Goal: Information Seeking & Learning: Learn about a topic

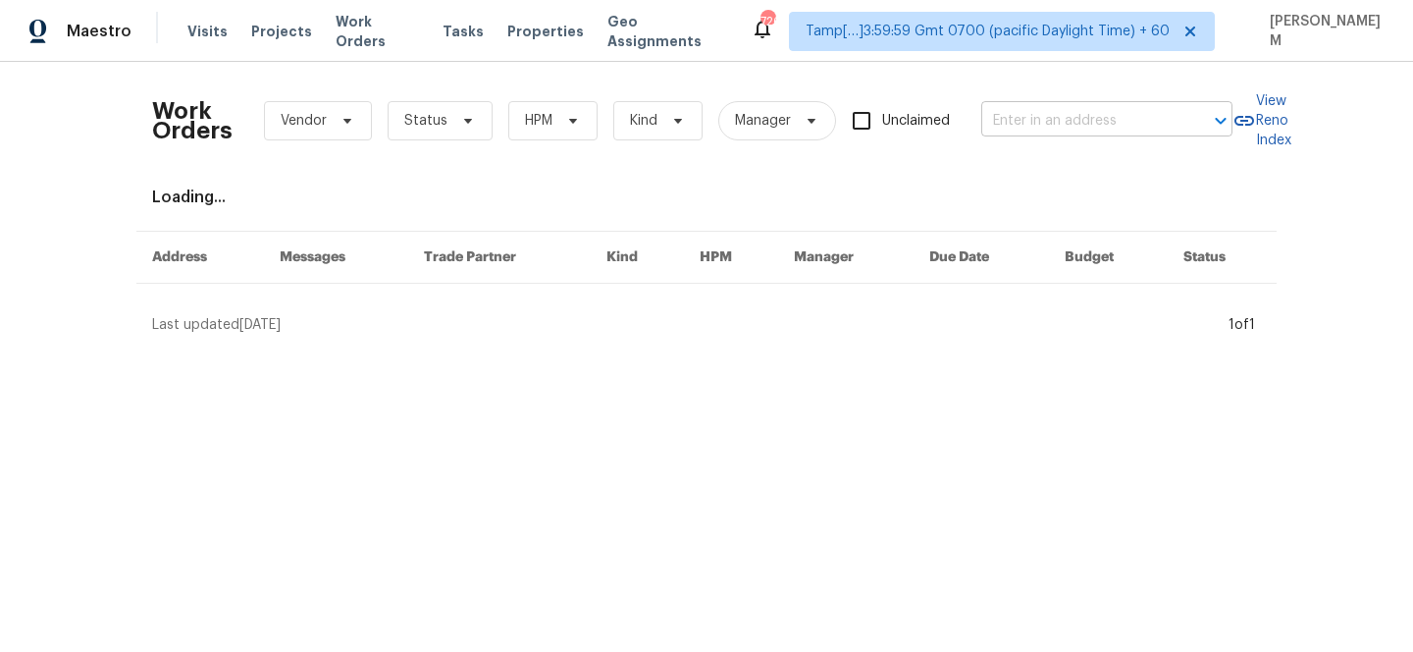
click at [1082, 129] on input "text" at bounding box center [1079, 121] width 196 height 30
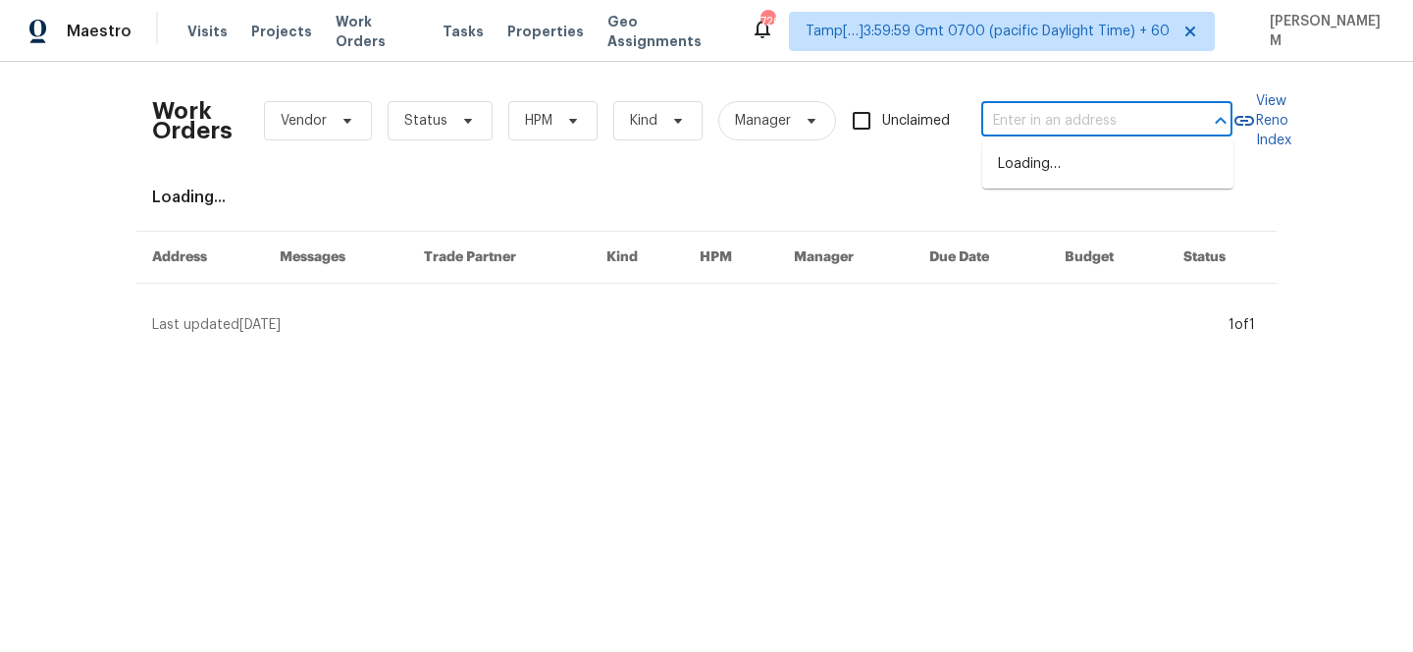
paste input "9624 Ditman Way Kansas City, MO 64134"
type input "9624 Ditman Way Kansas City, MO 64134"
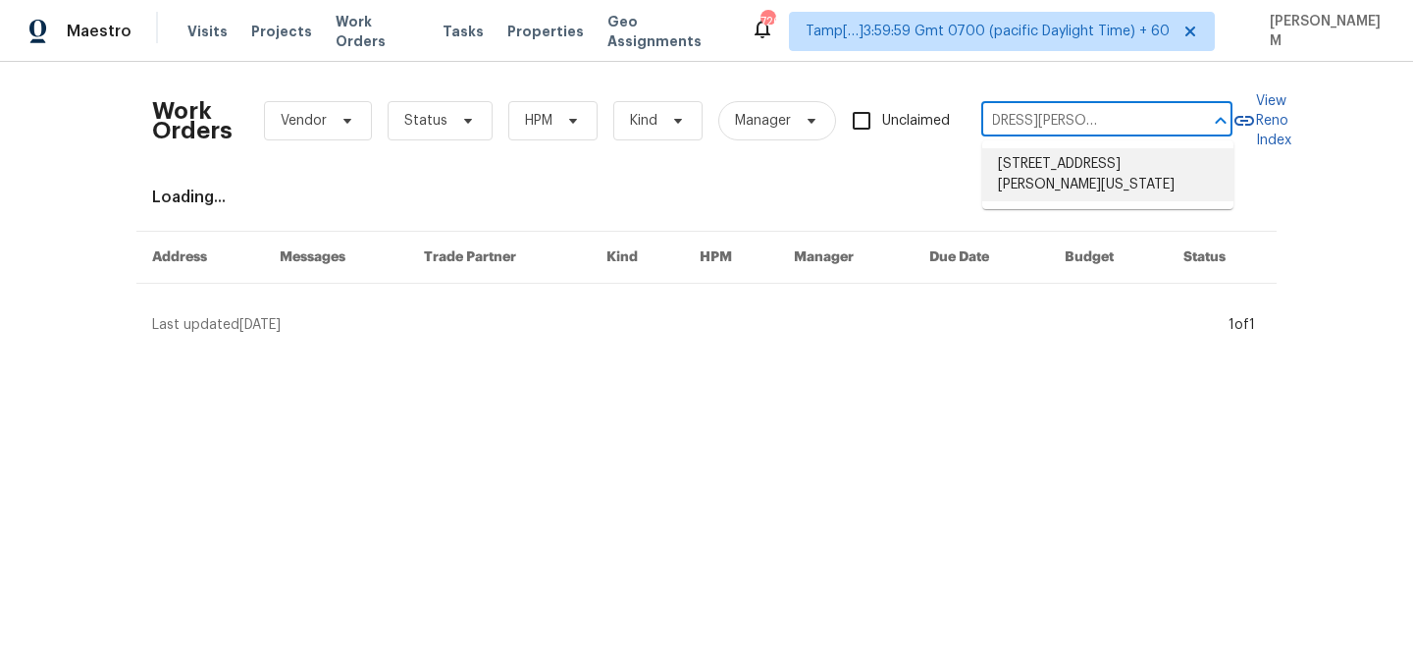
click at [1040, 188] on li "9624 Ditman Way, Kansas City, MO 64134" at bounding box center [1107, 174] width 251 height 53
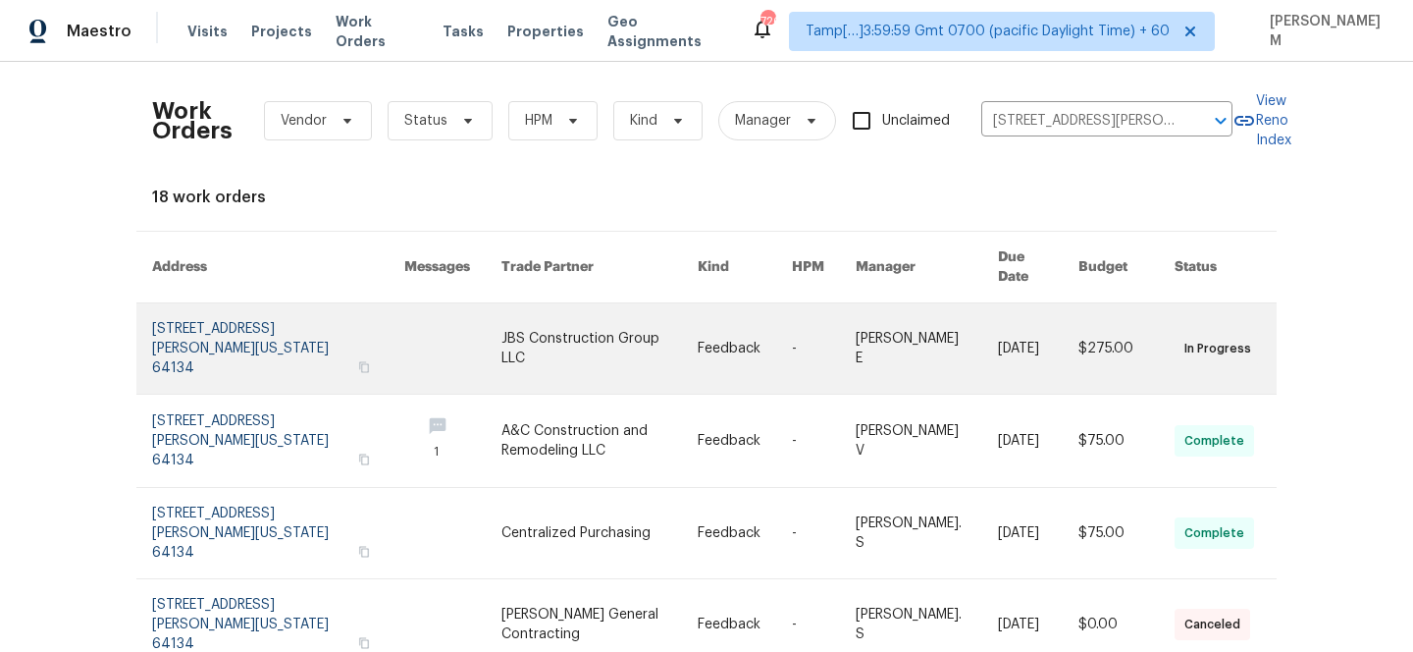
click at [648, 336] on link at bounding box center [600, 348] width 196 height 90
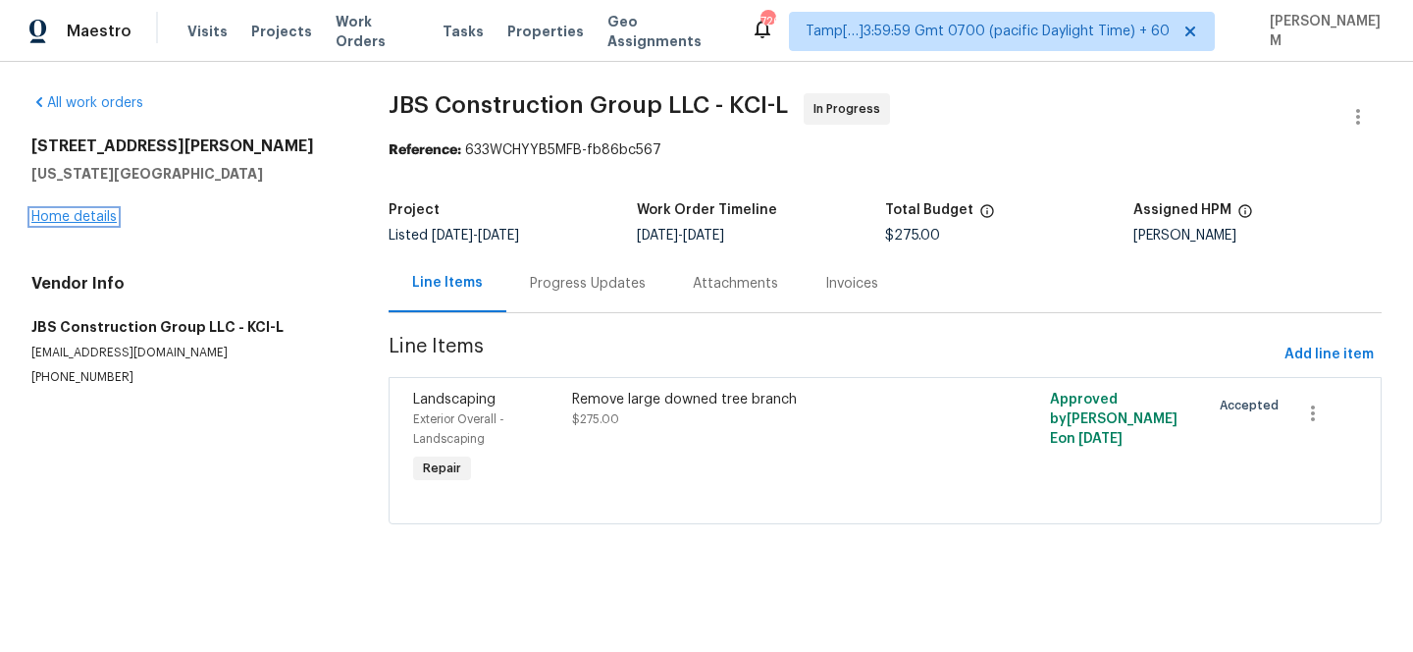
click at [85, 216] on link "Home details" at bounding box center [73, 217] width 85 height 14
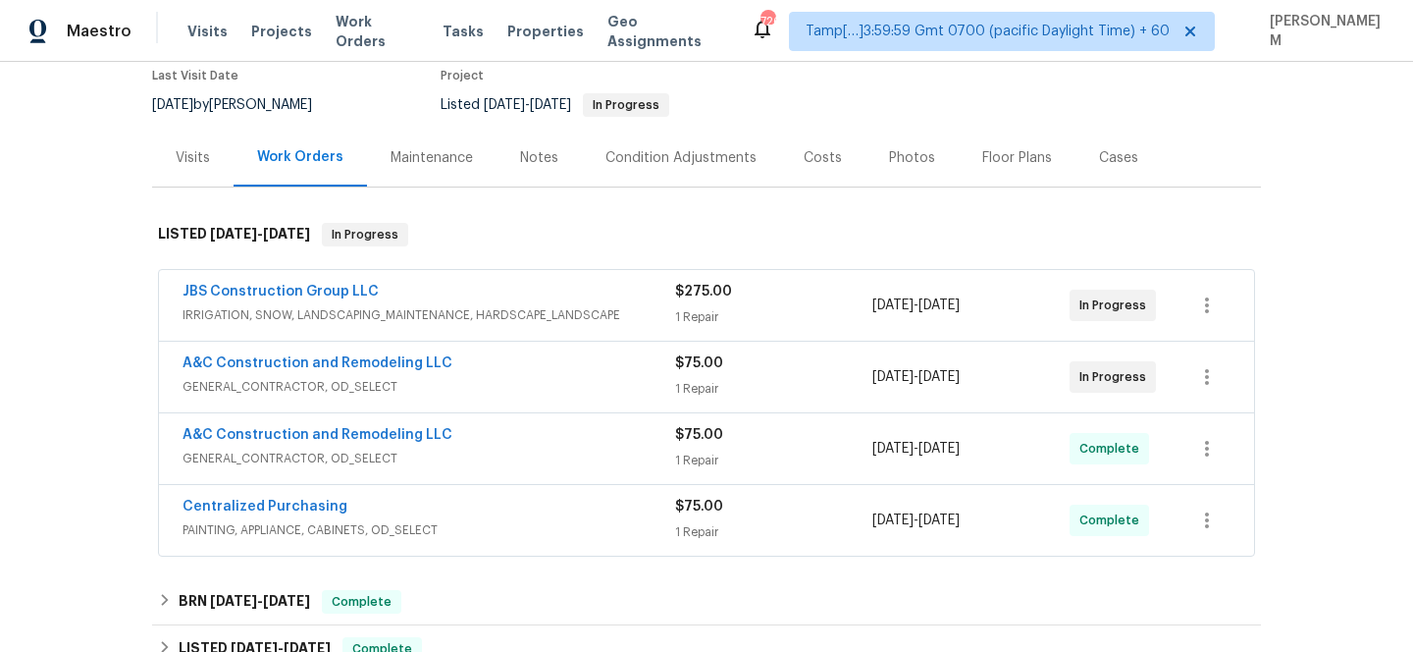
scroll to position [170, 0]
click at [590, 300] on div "JBS Construction Group LLC" at bounding box center [429, 293] width 493 height 24
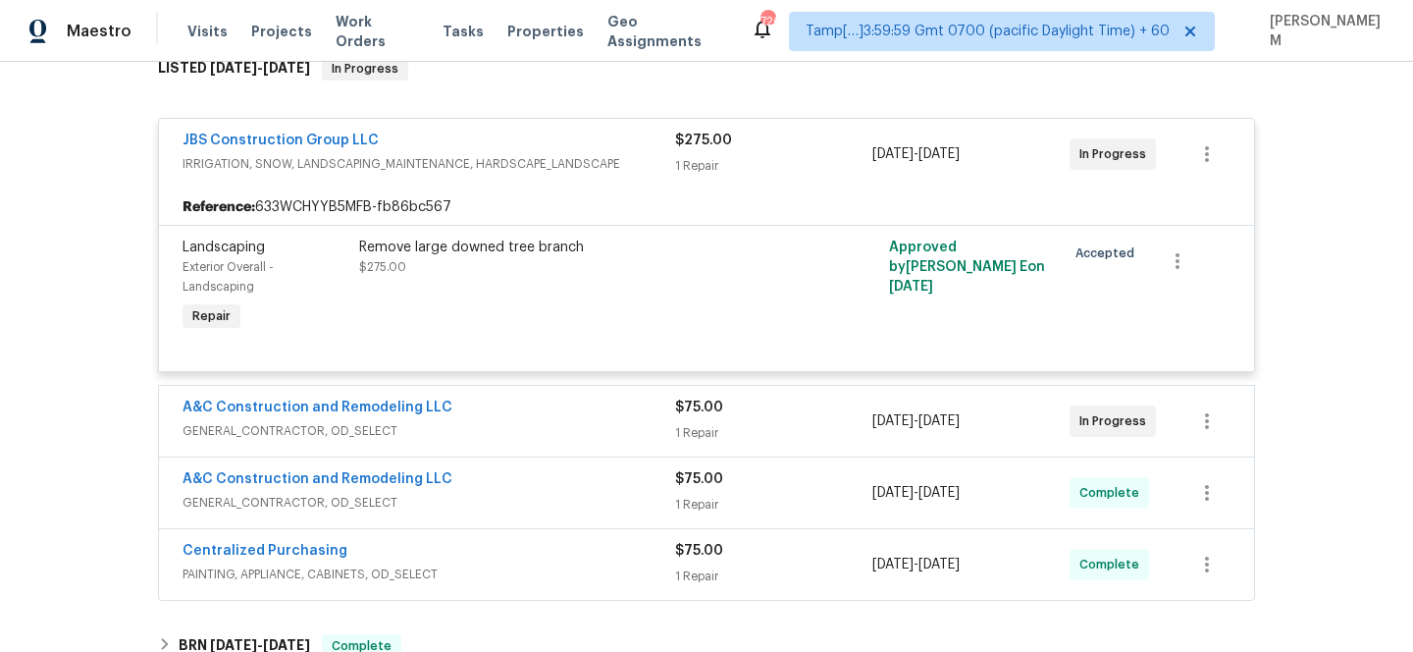
scroll to position [385, 0]
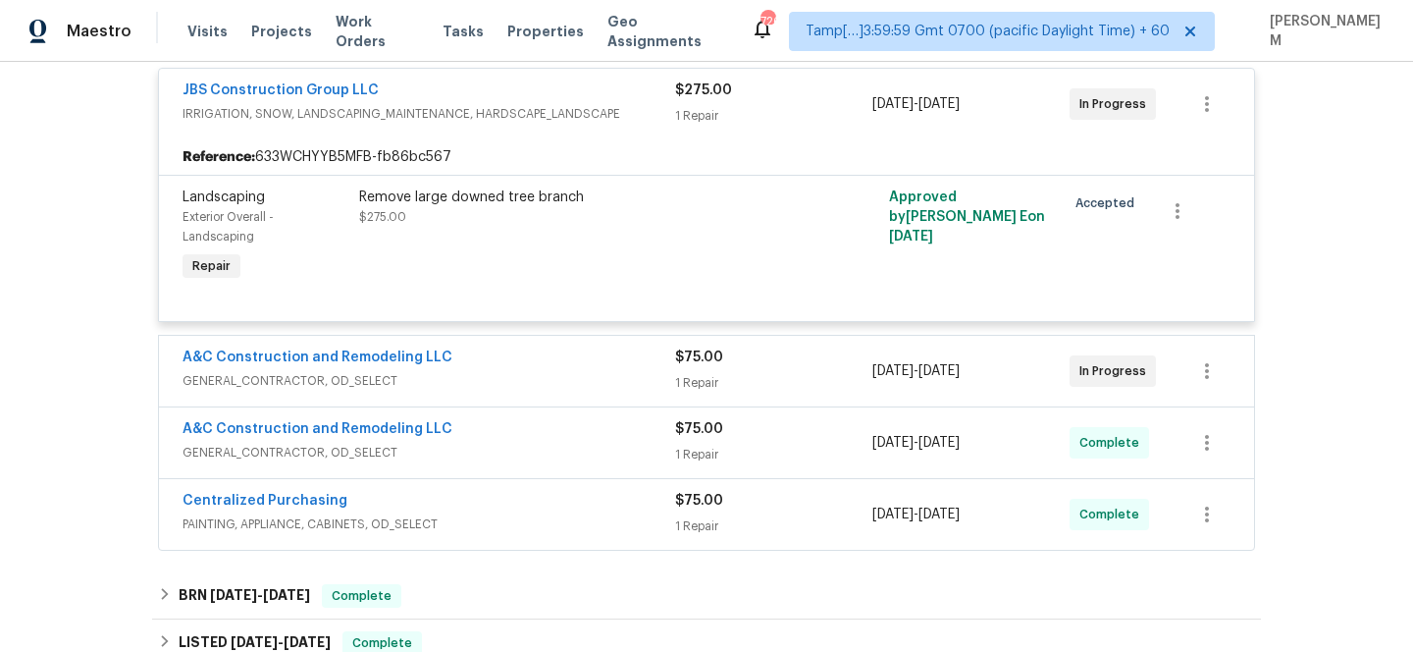
click at [602, 362] on div "A&C Construction and Remodeling LLC" at bounding box center [429, 359] width 493 height 24
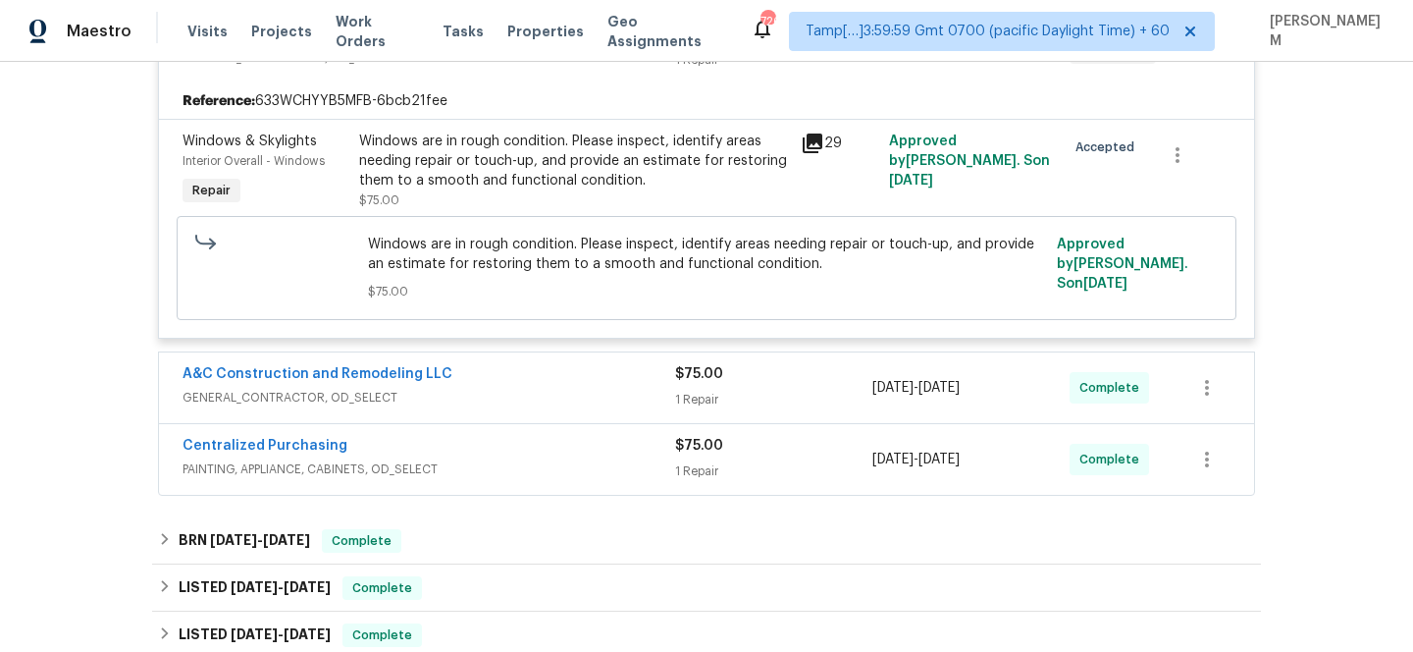
scroll to position [755, 0]
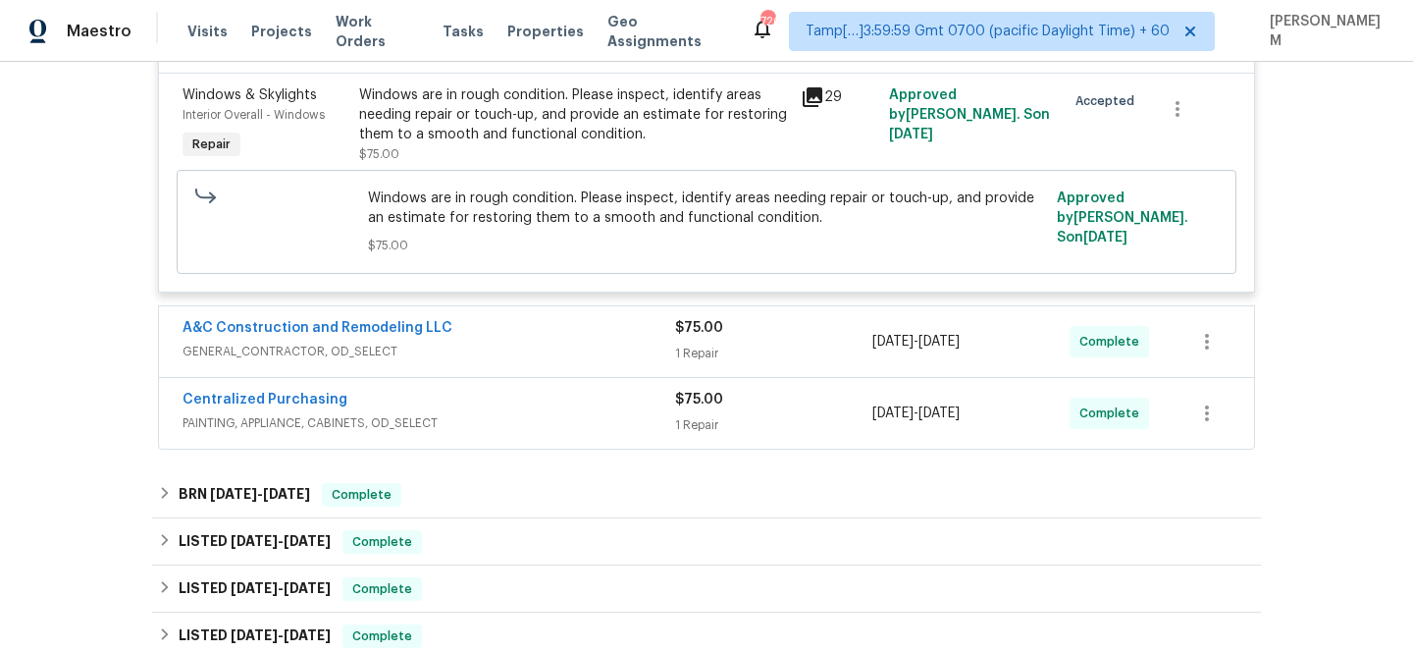
click at [576, 333] on div "A&C Construction and Remodeling LLC" at bounding box center [429, 330] width 493 height 24
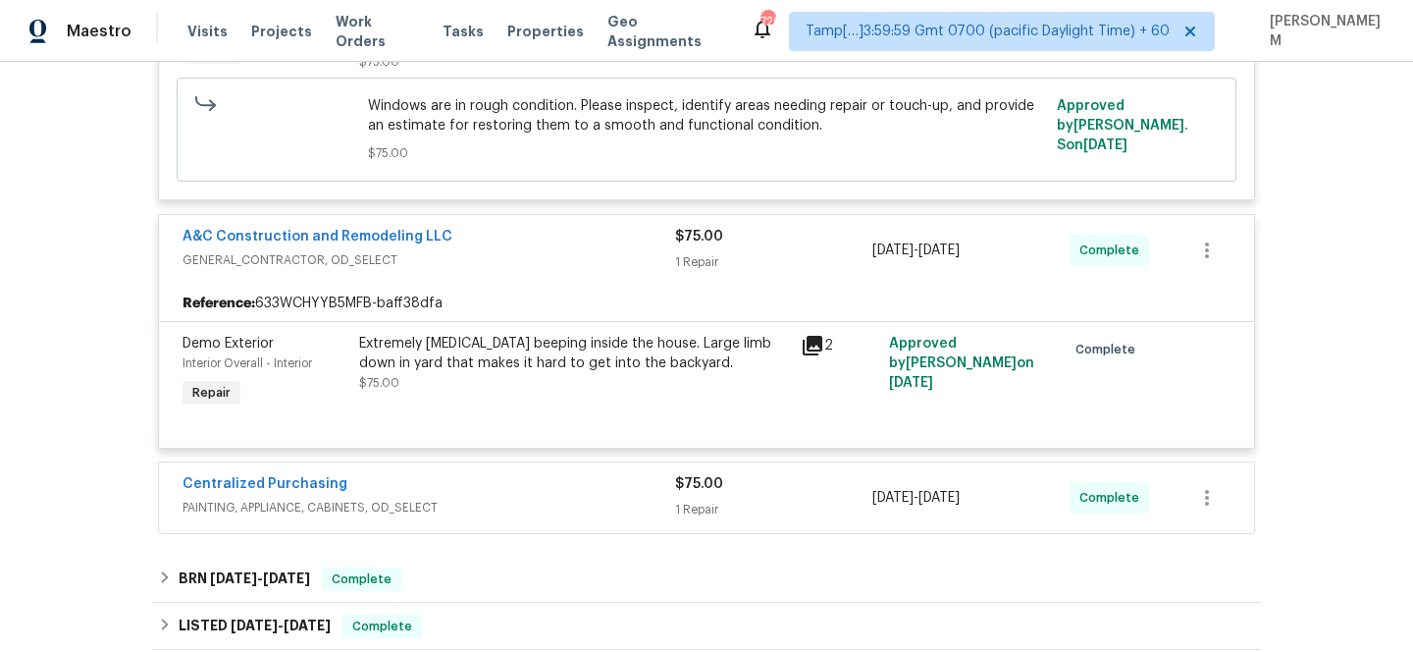
scroll to position [907, 0]
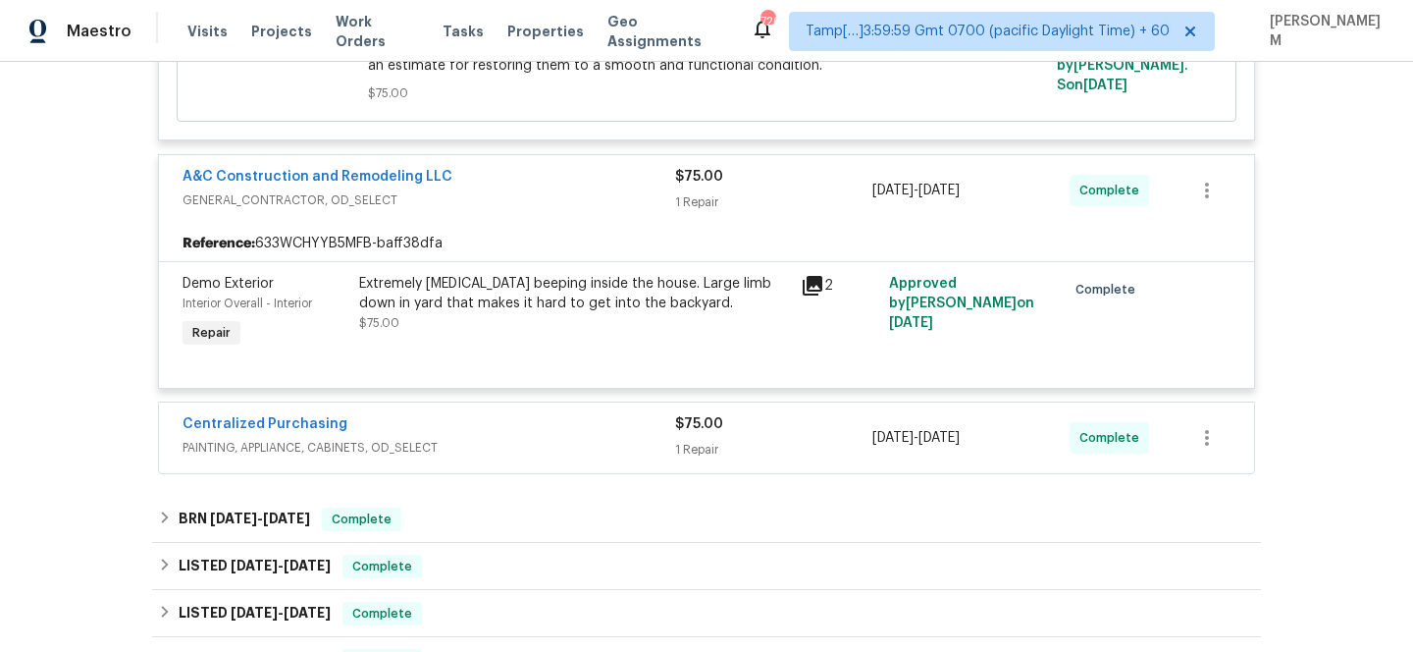
click at [598, 438] on div "Centralized Purchasing" at bounding box center [429, 426] width 493 height 24
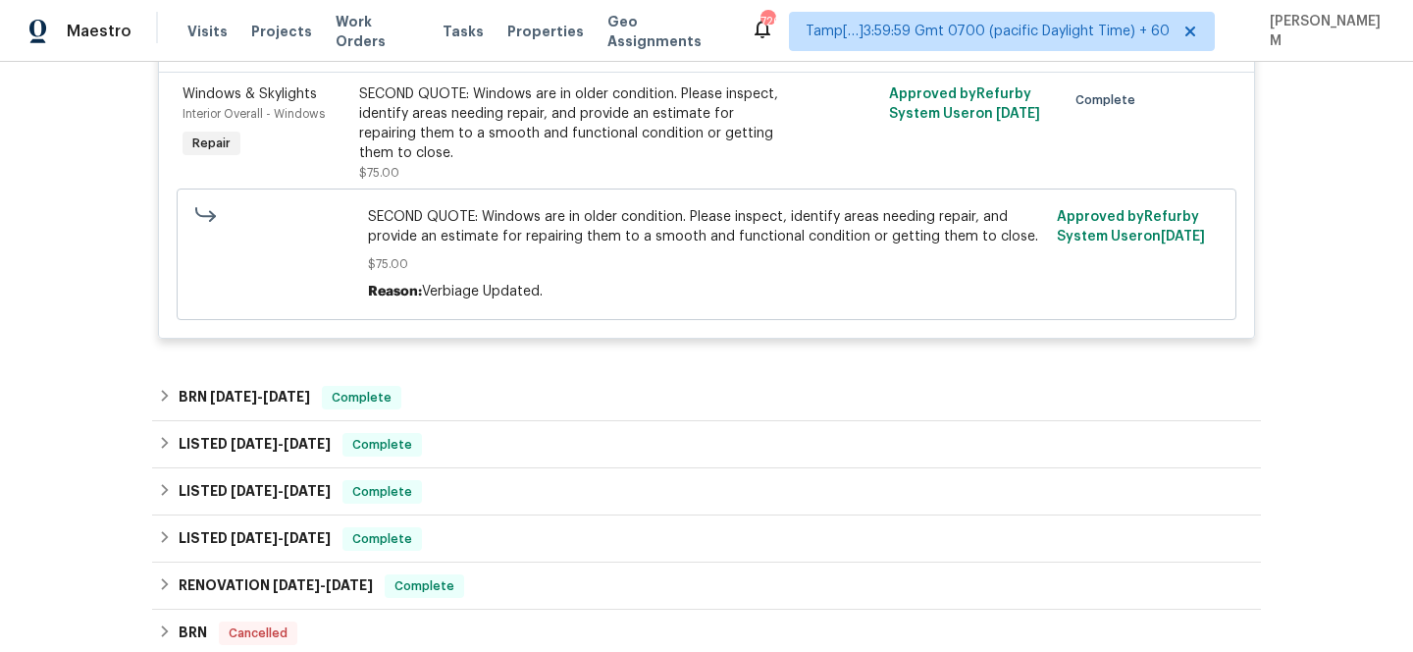
scroll to position [1368, 0]
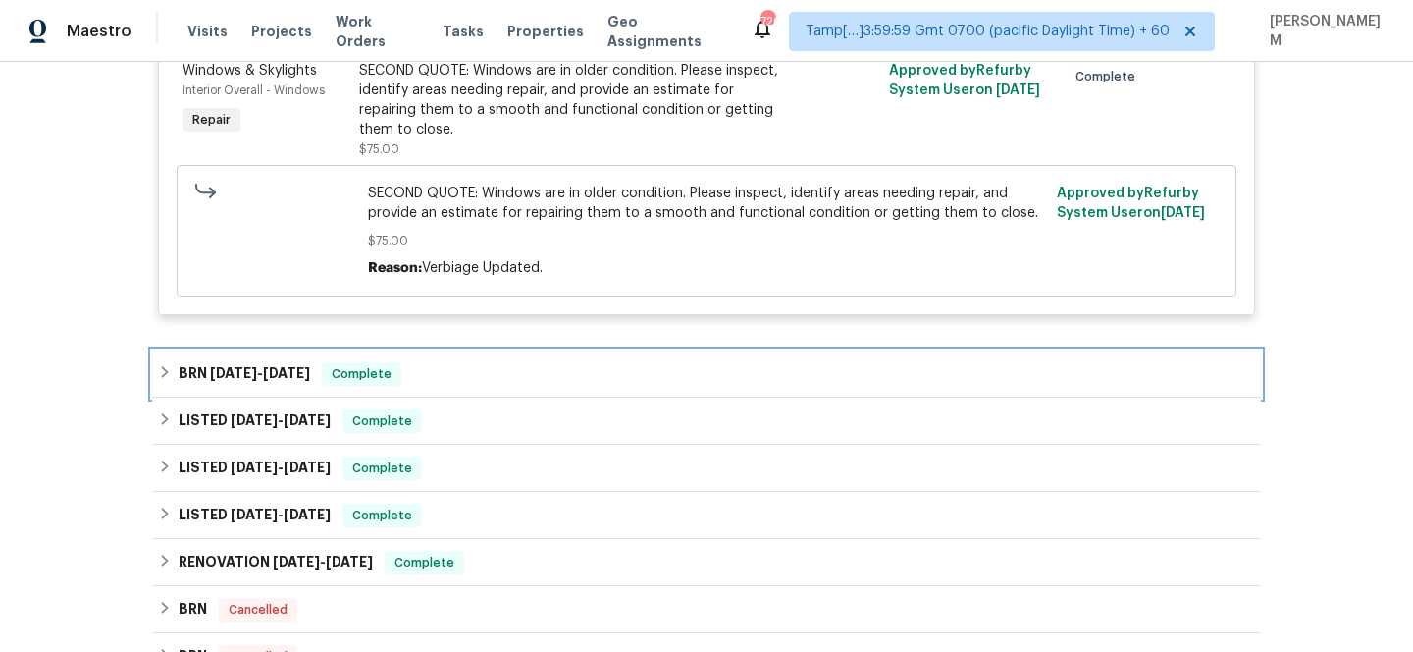
click at [518, 377] on div "BRN 7/24/25 - 7/26/25 Complete" at bounding box center [706, 374] width 1097 height 24
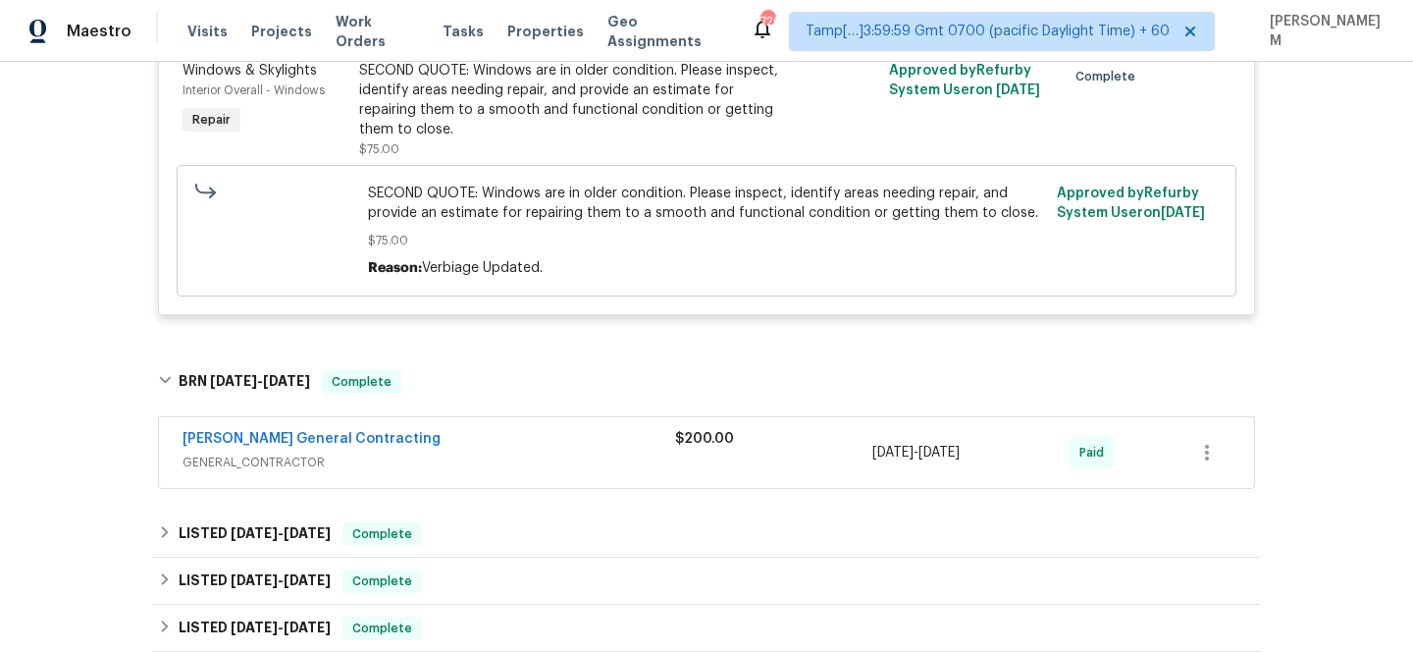
click at [552, 464] on span "GENERAL_CONTRACTOR" at bounding box center [429, 462] width 493 height 20
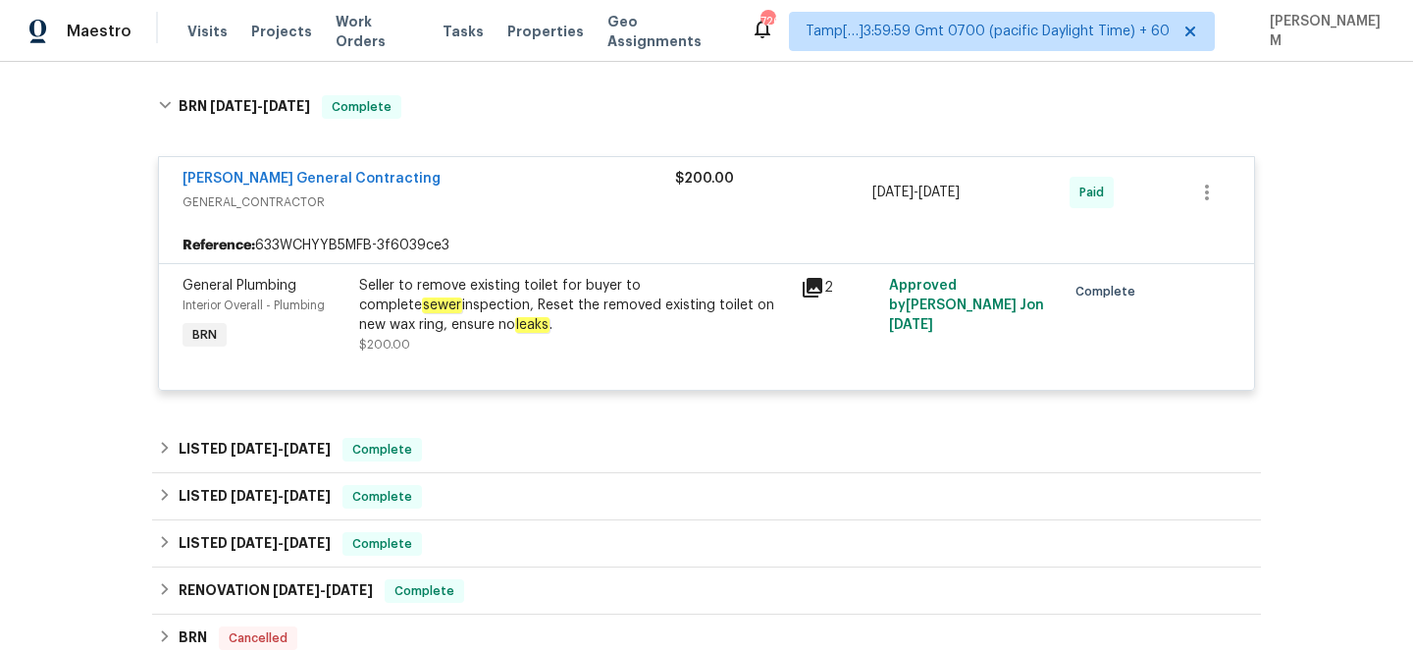
scroll to position [1666, 0]
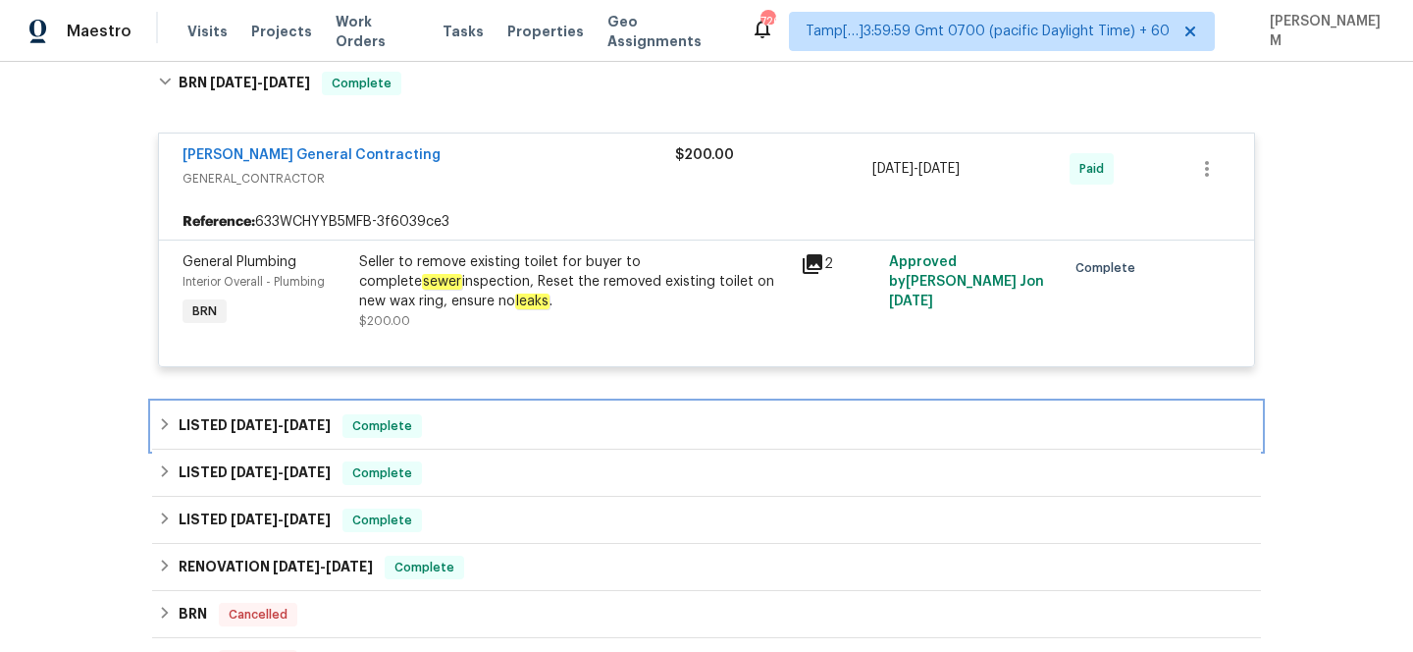
click at [496, 426] on div "LISTED 6/18/25 - 6/20/25 Complete" at bounding box center [706, 426] width 1097 height 24
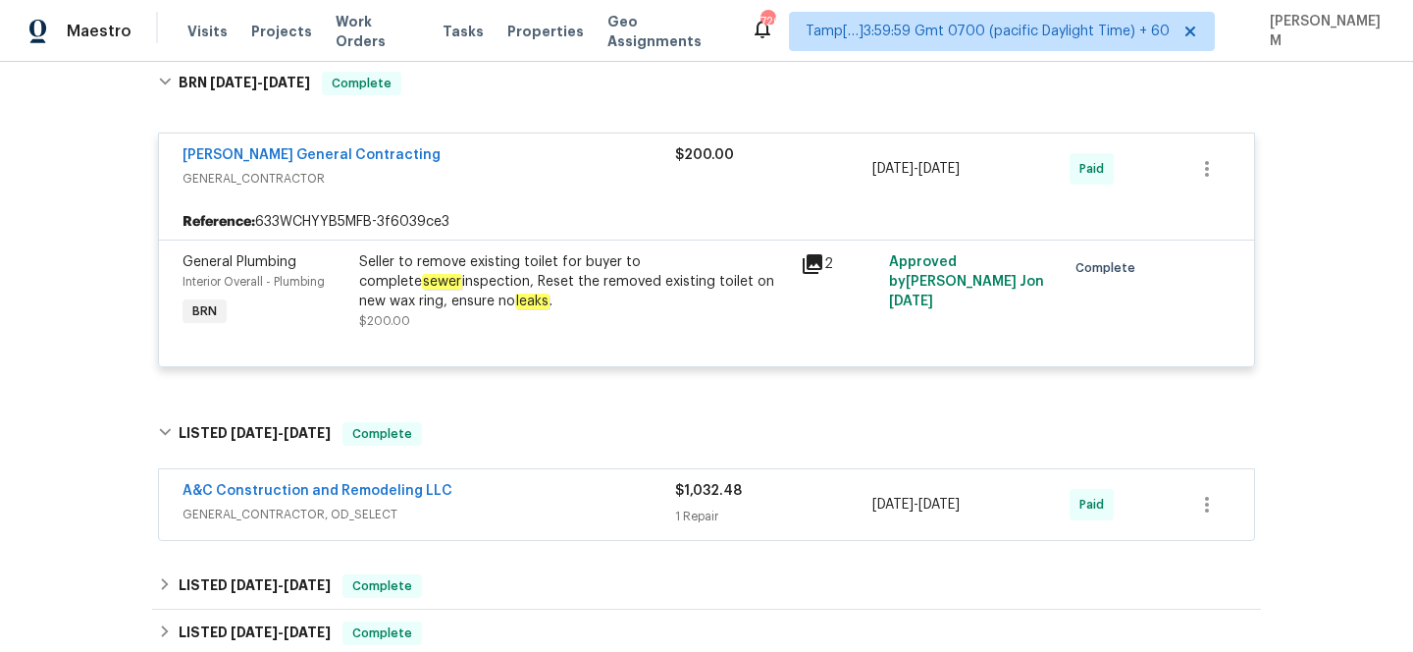
click at [524, 495] on div "A&C Construction and Remodeling LLC" at bounding box center [429, 493] width 493 height 24
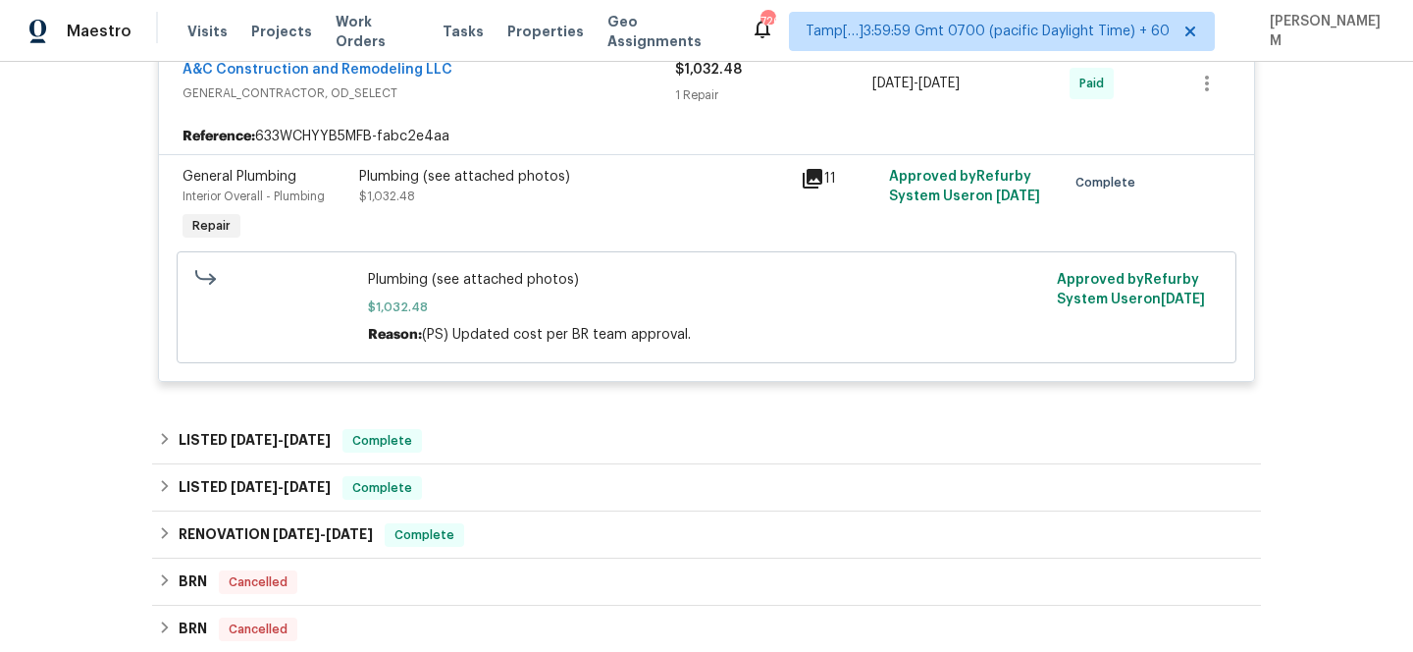
scroll to position [2132, 0]
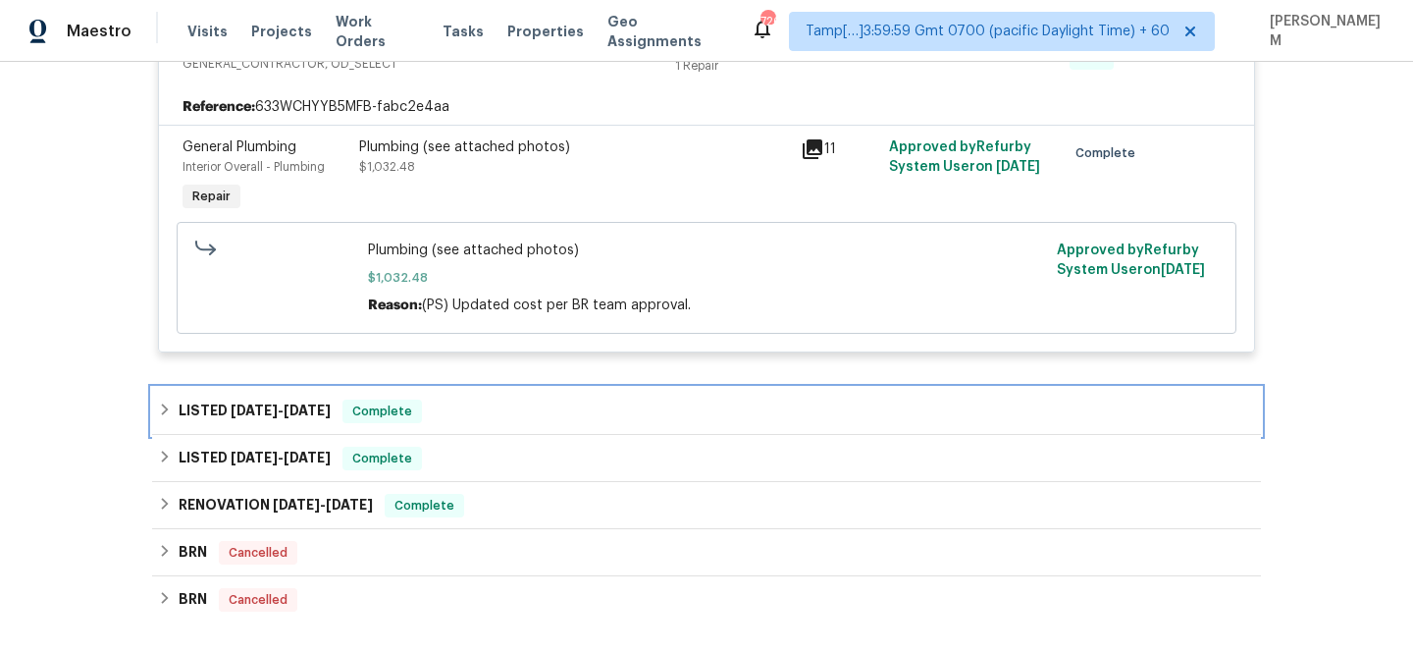
click at [478, 423] on div "LISTED 5/12/25 - 5/15/25 Complete" at bounding box center [706, 411] width 1097 height 24
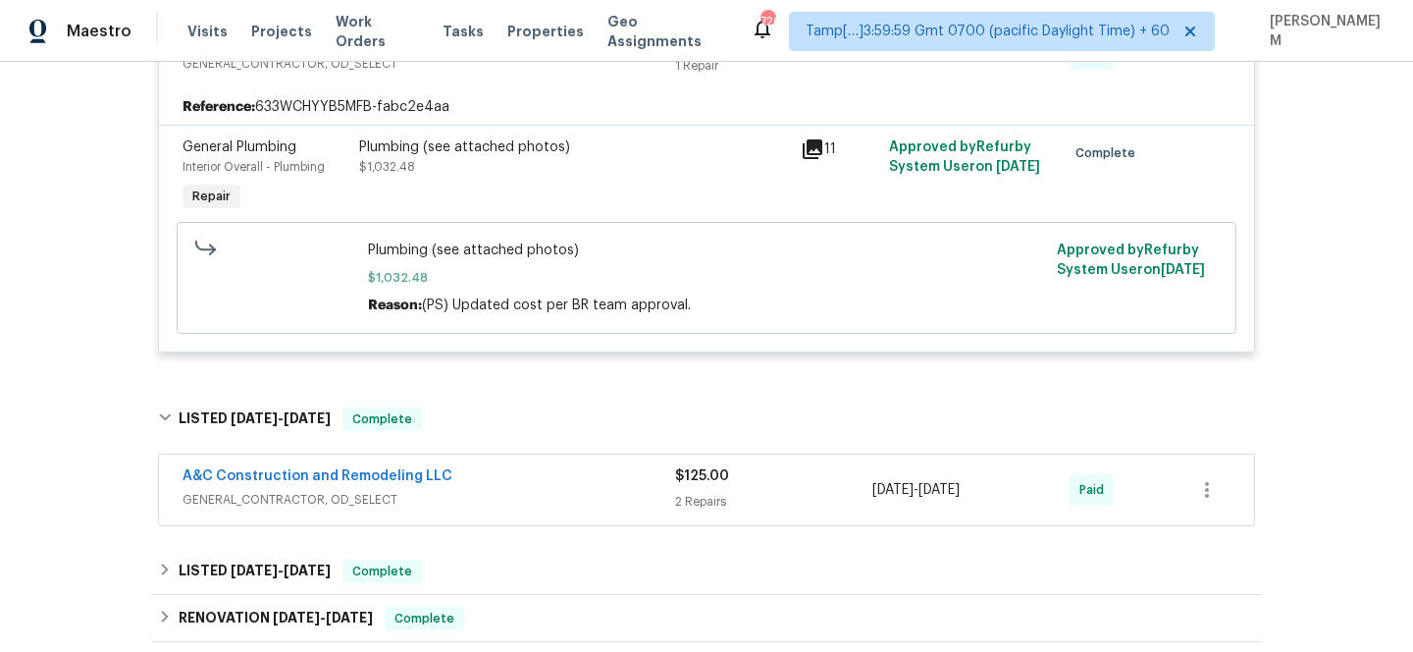
click at [503, 501] on span "GENERAL_CONTRACTOR, OD_SELECT" at bounding box center [429, 500] width 493 height 20
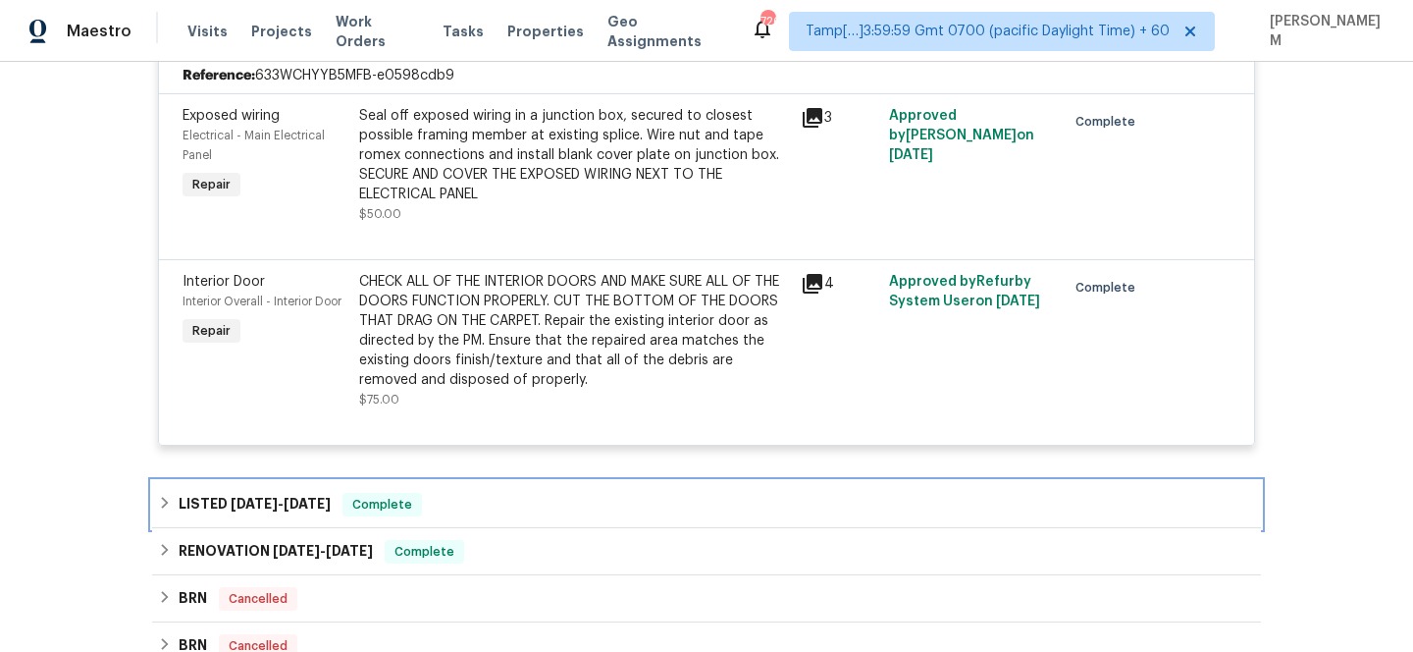
click at [505, 504] on div "LISTED 4/29/25 - 4/30/25 Complete" at bounding box center [706, 505] width 1097 height 24
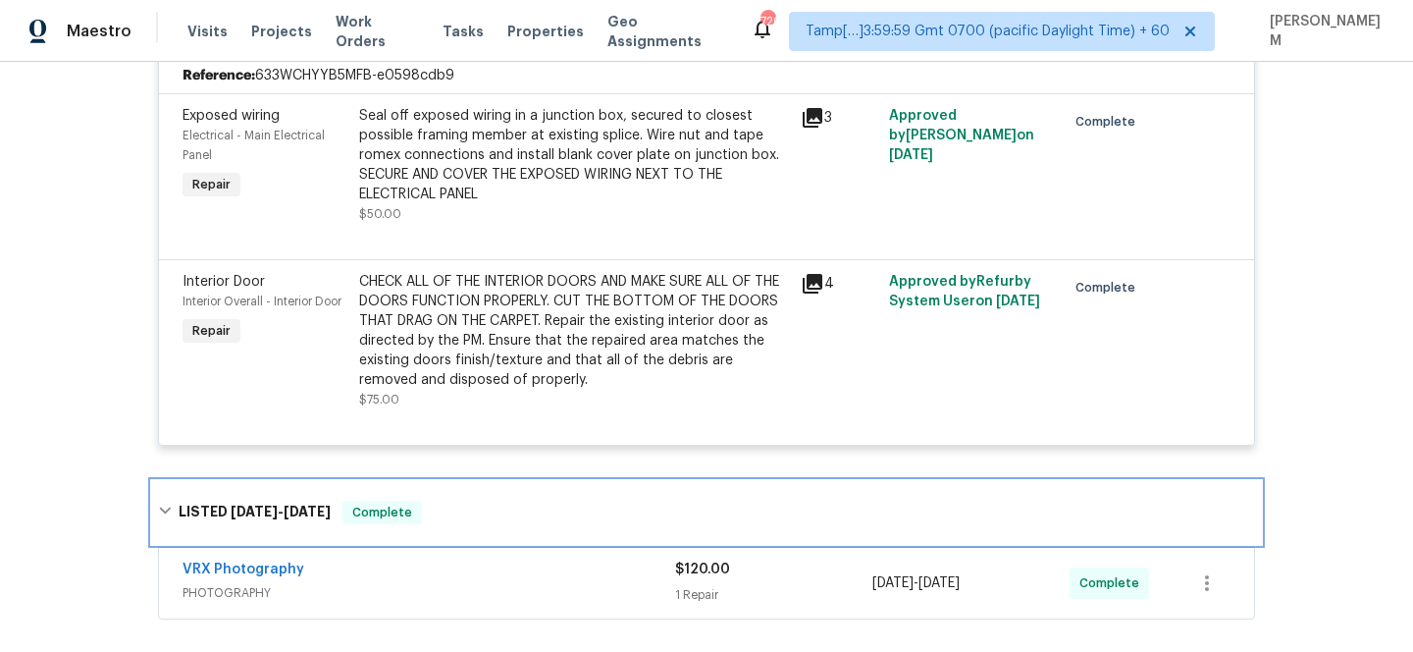
scroll to position [2640, 0]
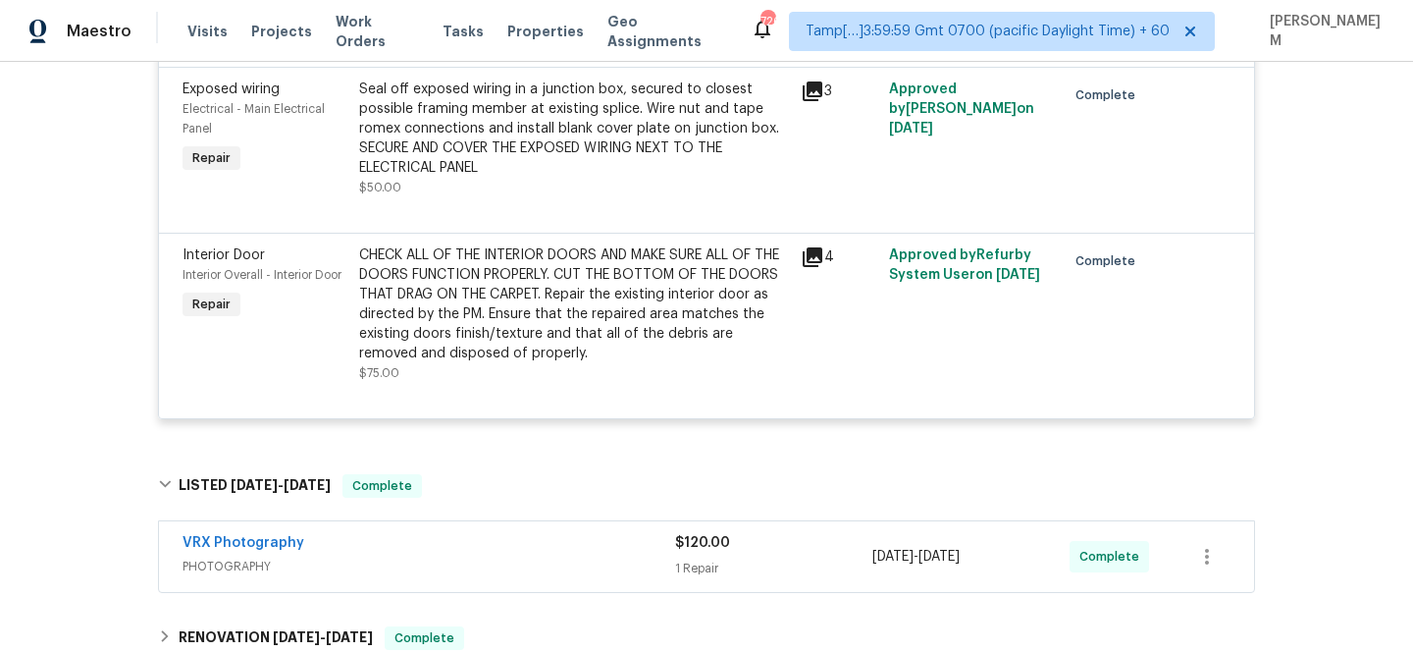
click at [509, 548] on div "VRX Photography" at bounding box center [429, 545] width 493 height 24
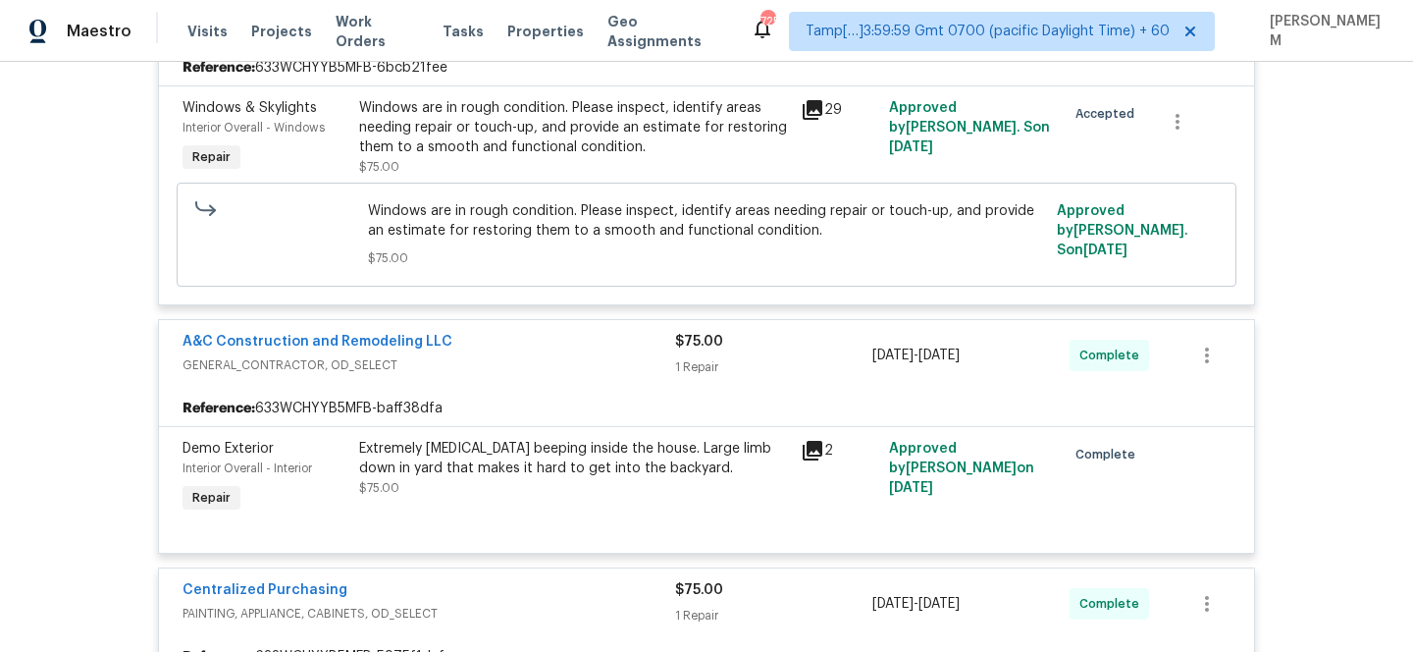
scroll to position [683, 0]
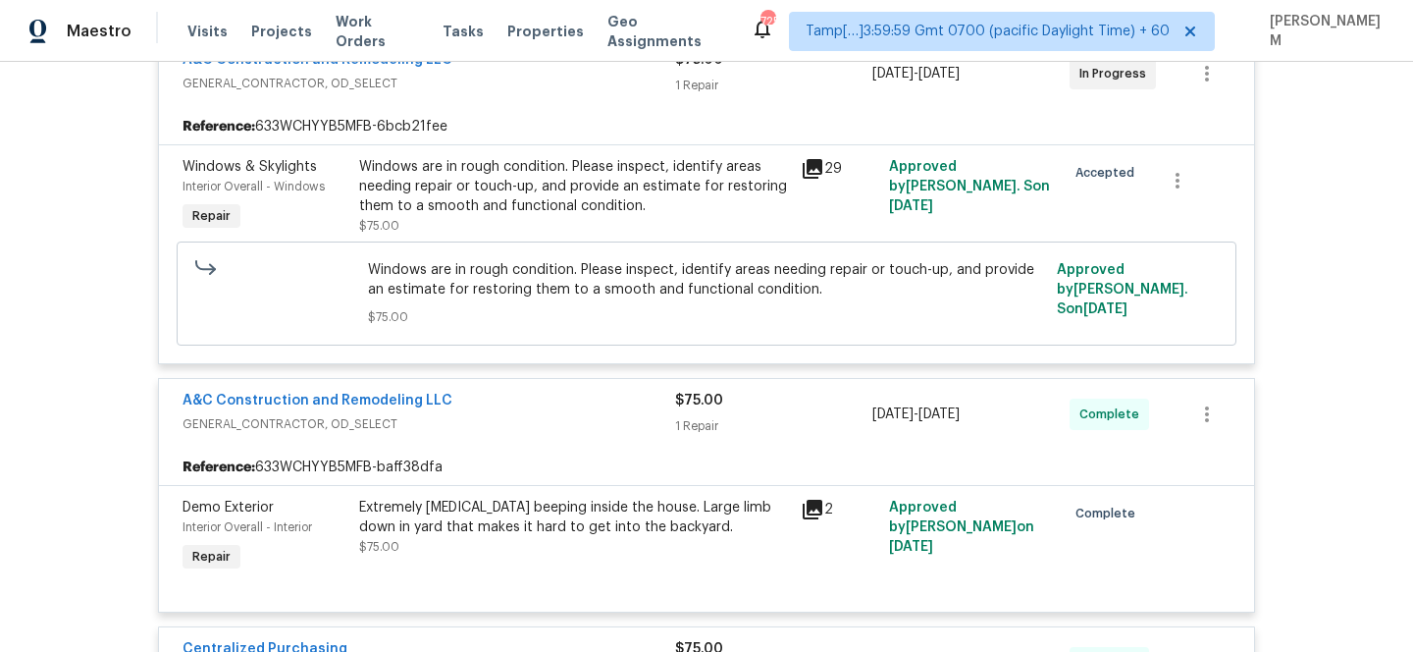
click at [625, 188] on div "Windows are in rough condition. Please inspect, identify areas needing repair o…" at bounding box center [574, 186] width 430 height 59
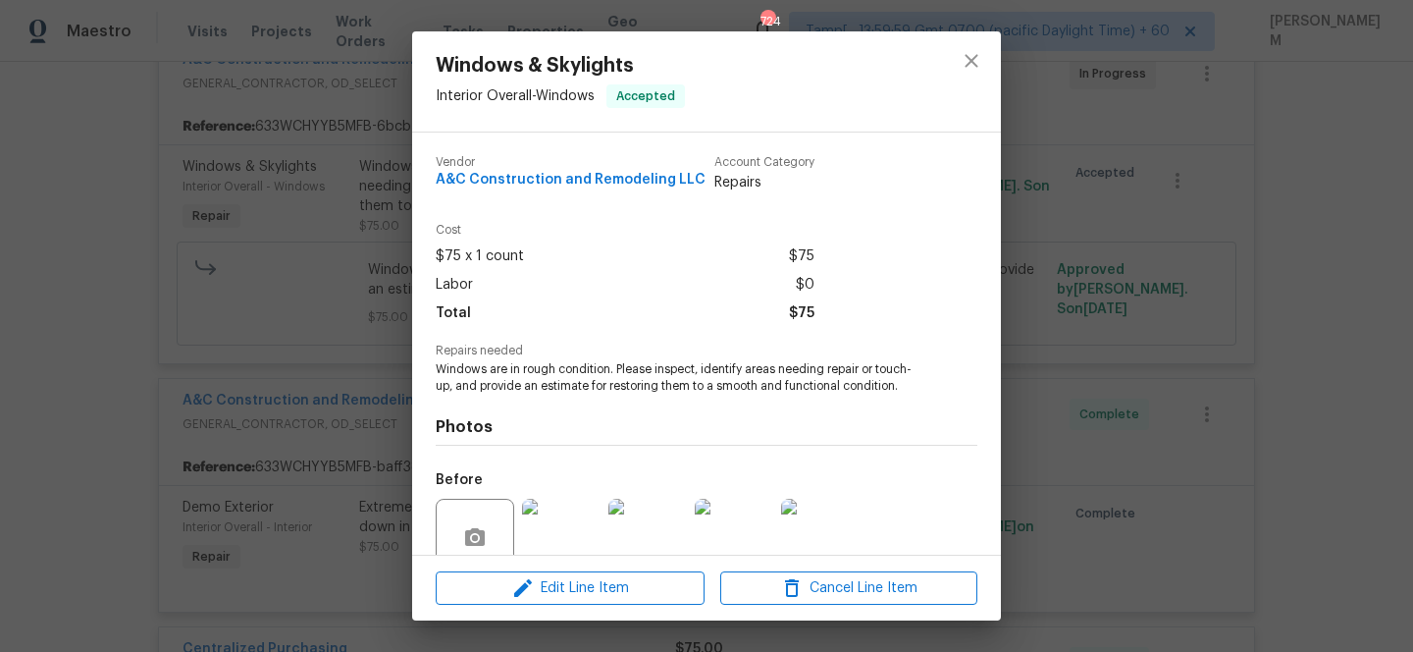
click at [303, 266] on div "Windows & Skylights Interior Overall - Windows Accepted Vendor A&C Construction…" at bounding box center [706, 326] width 1413 height 652
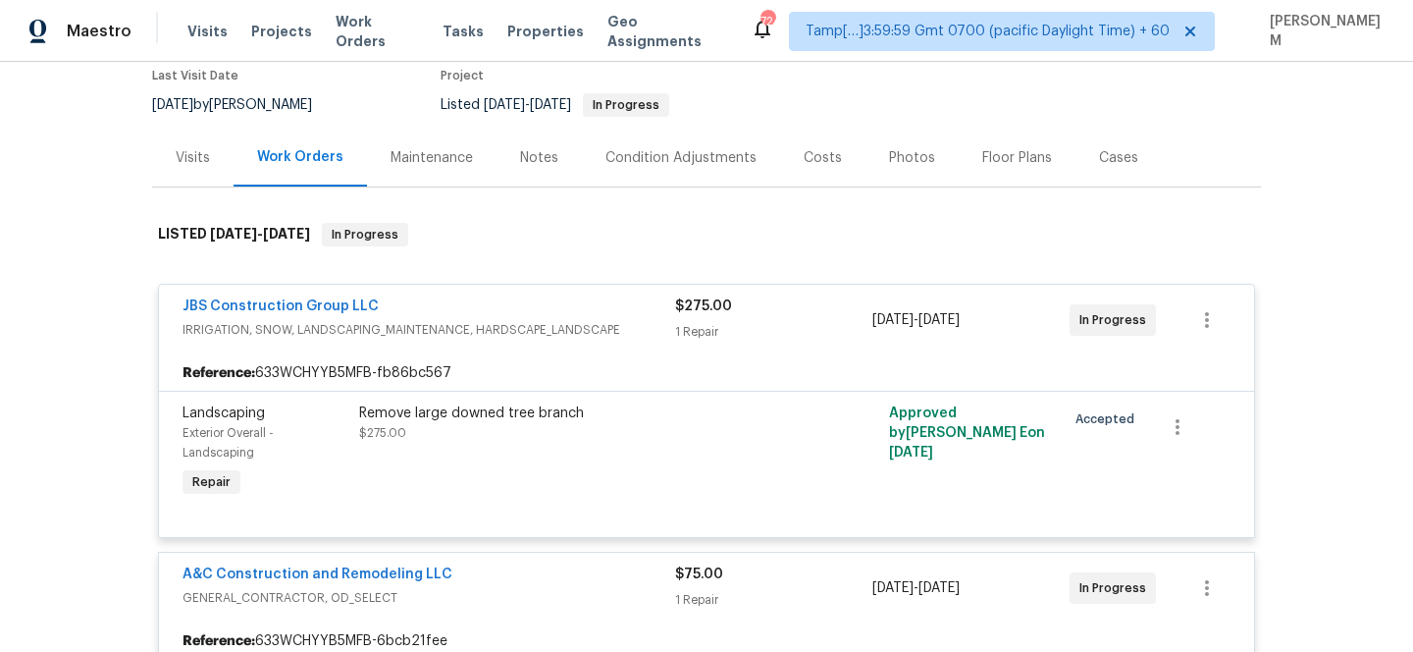
scroll to position [156, 0]
